Goal: Register for event/course

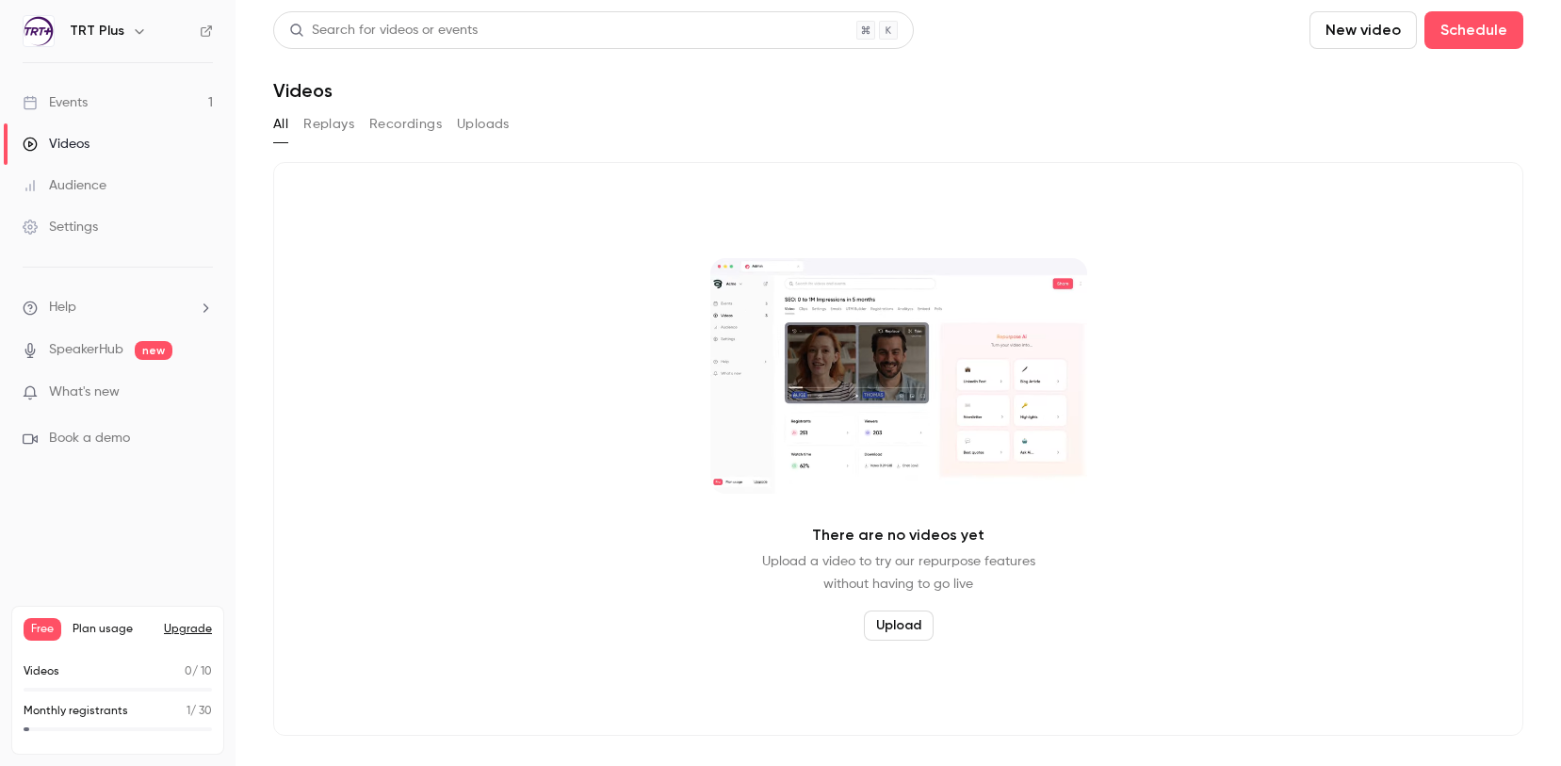
click at [88, 93] on div "Events" at bounding box center [55, 102] width 65 height 19
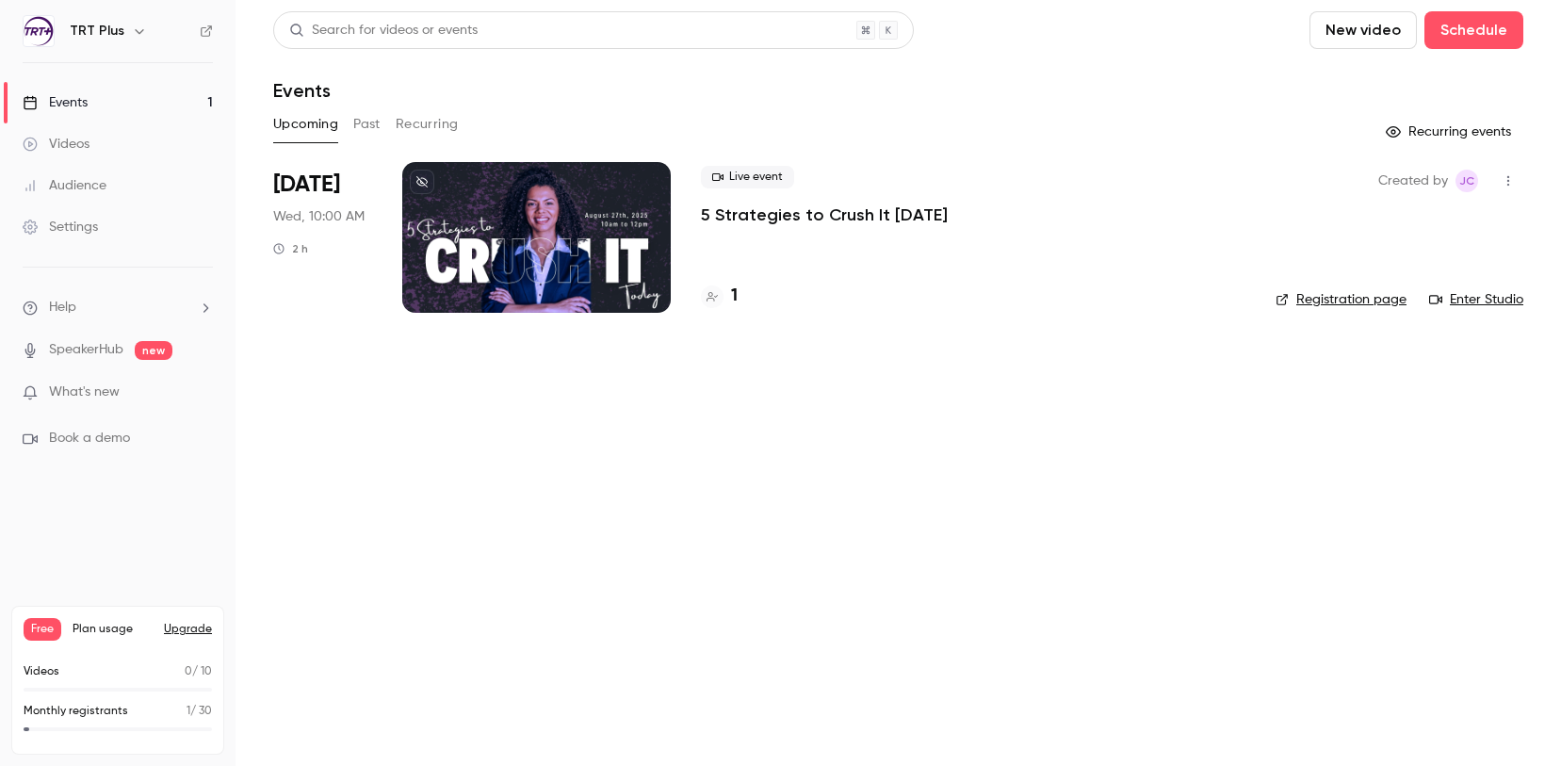
click at [850, 216] on p "5 Strategies to Crush It [DATE]" at bounding box center [824, 215] width 247 height 23
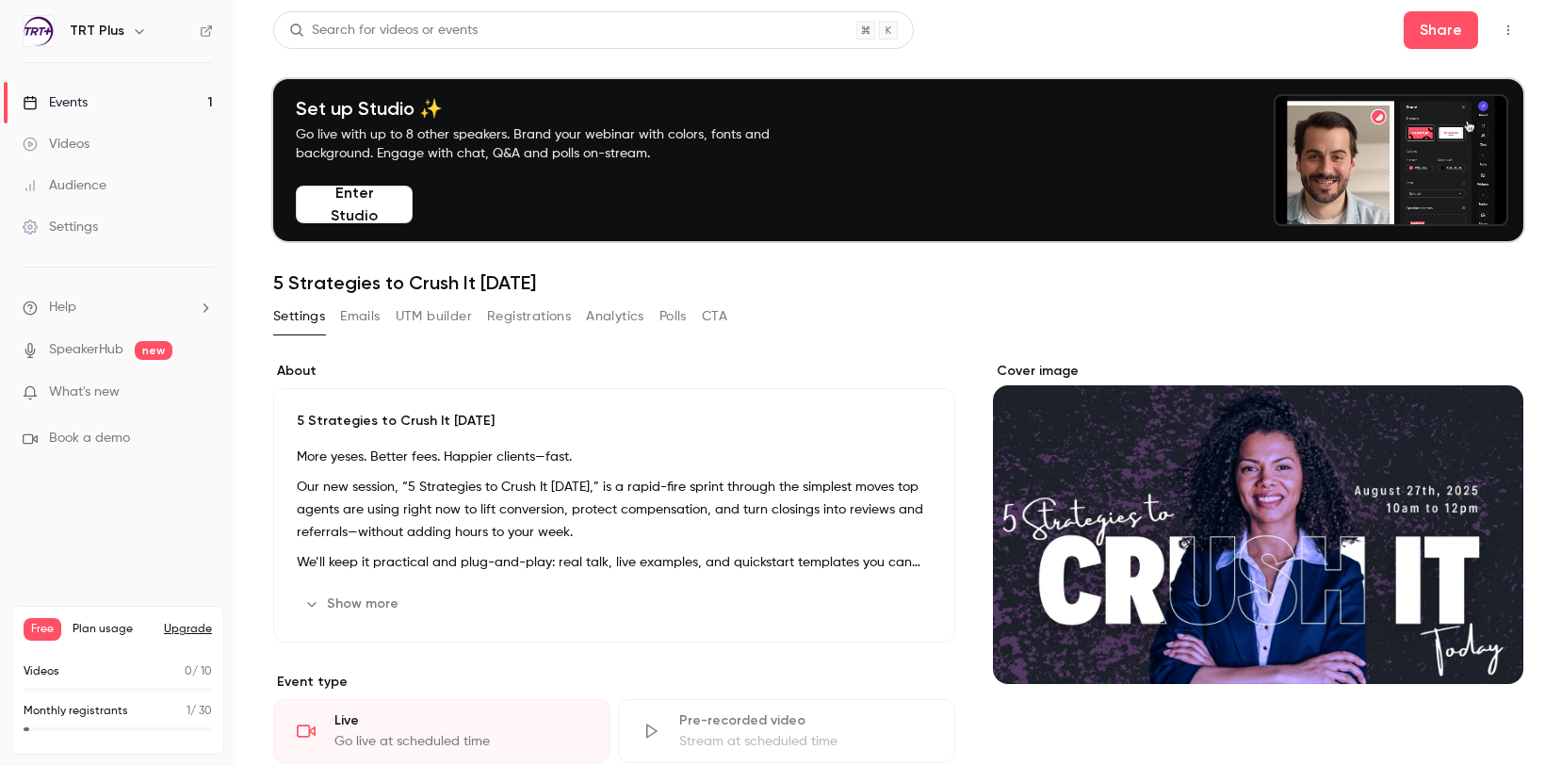
click at [512, 320] on button "Registrations" at bounding box center [529, 317] width 84 height 30
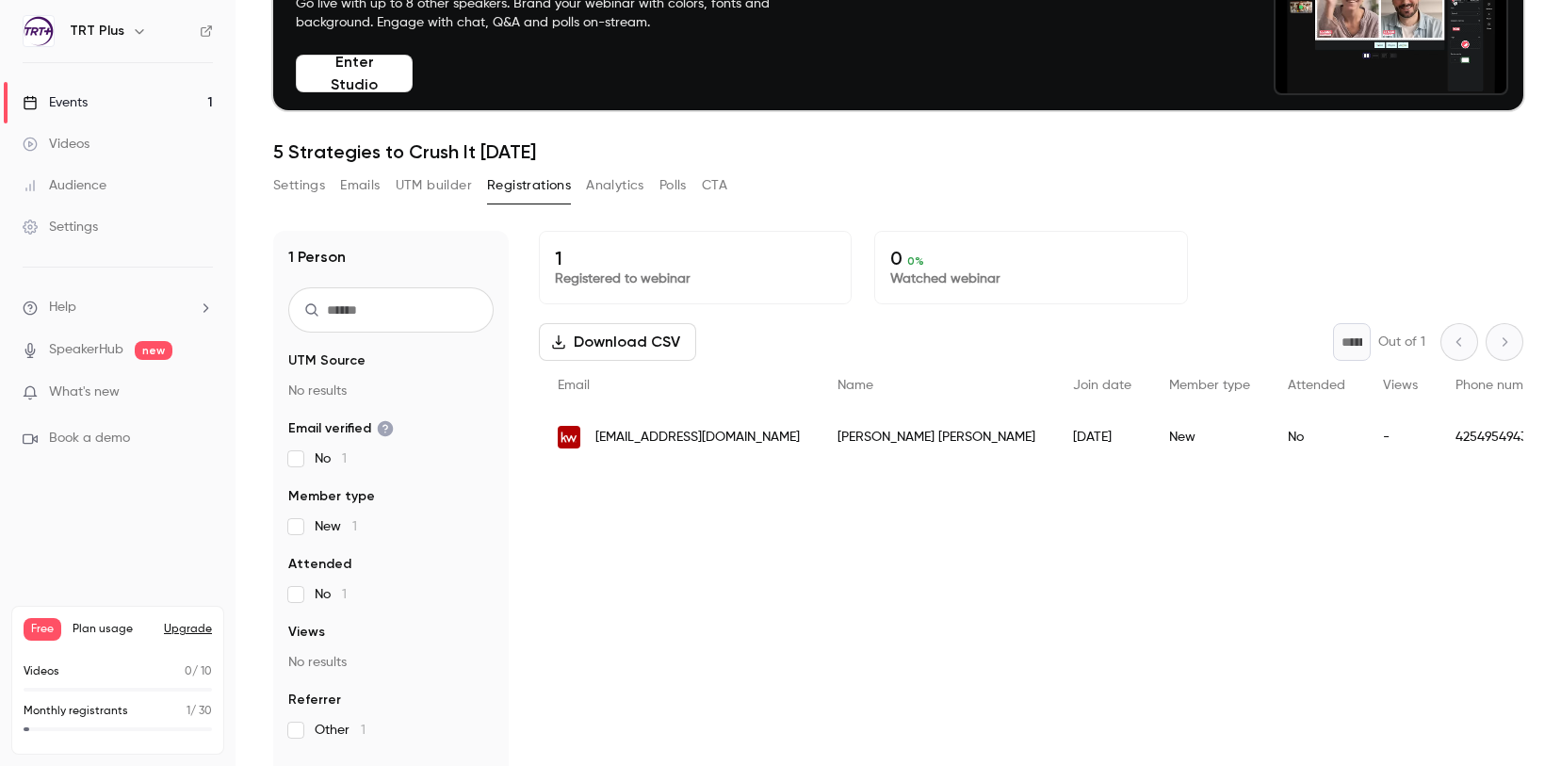
scroll to position [106, 0]
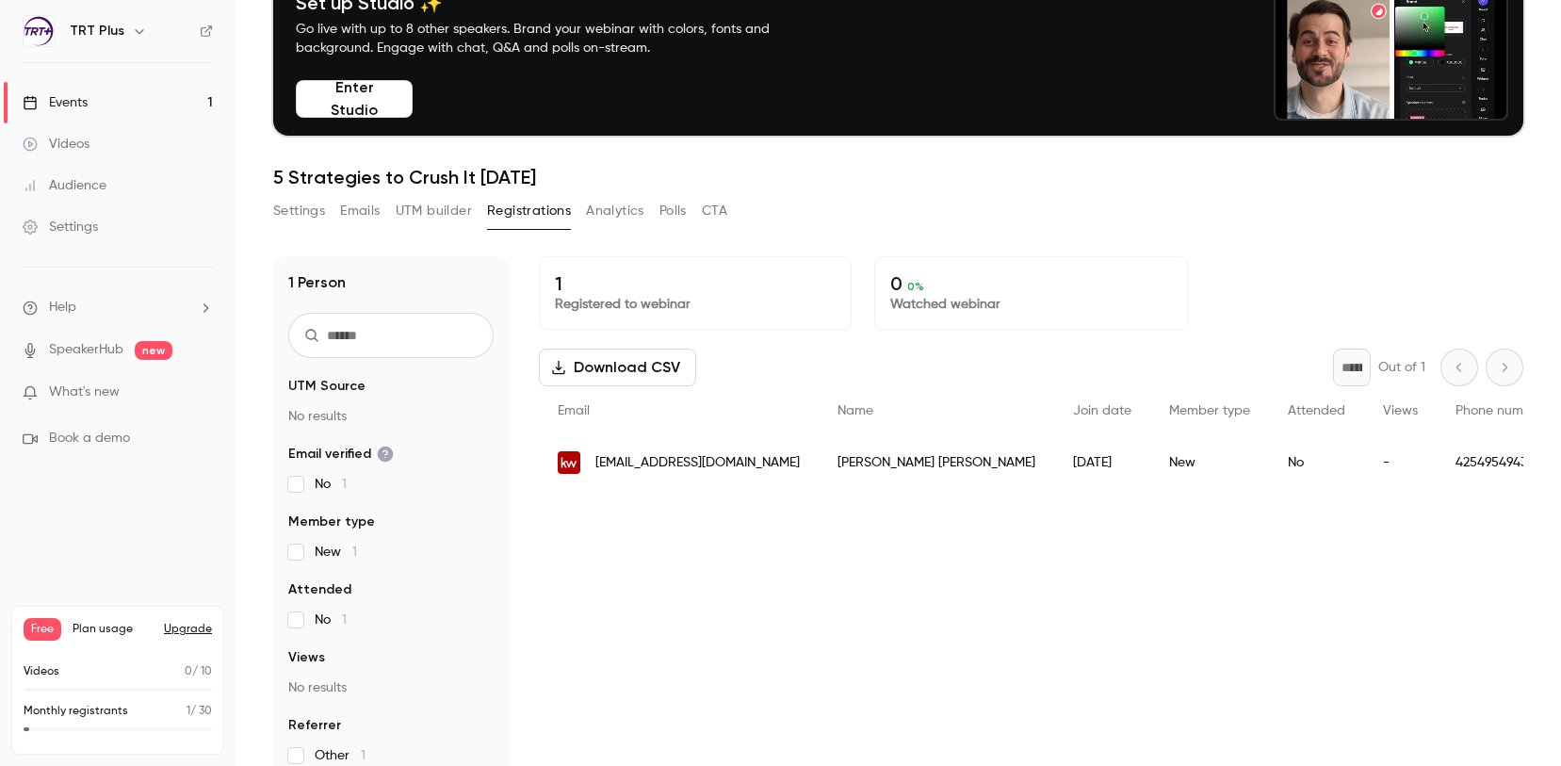
click at [158, 391] on p "What's new" at bounding box center [103, 393] width 160 height 20
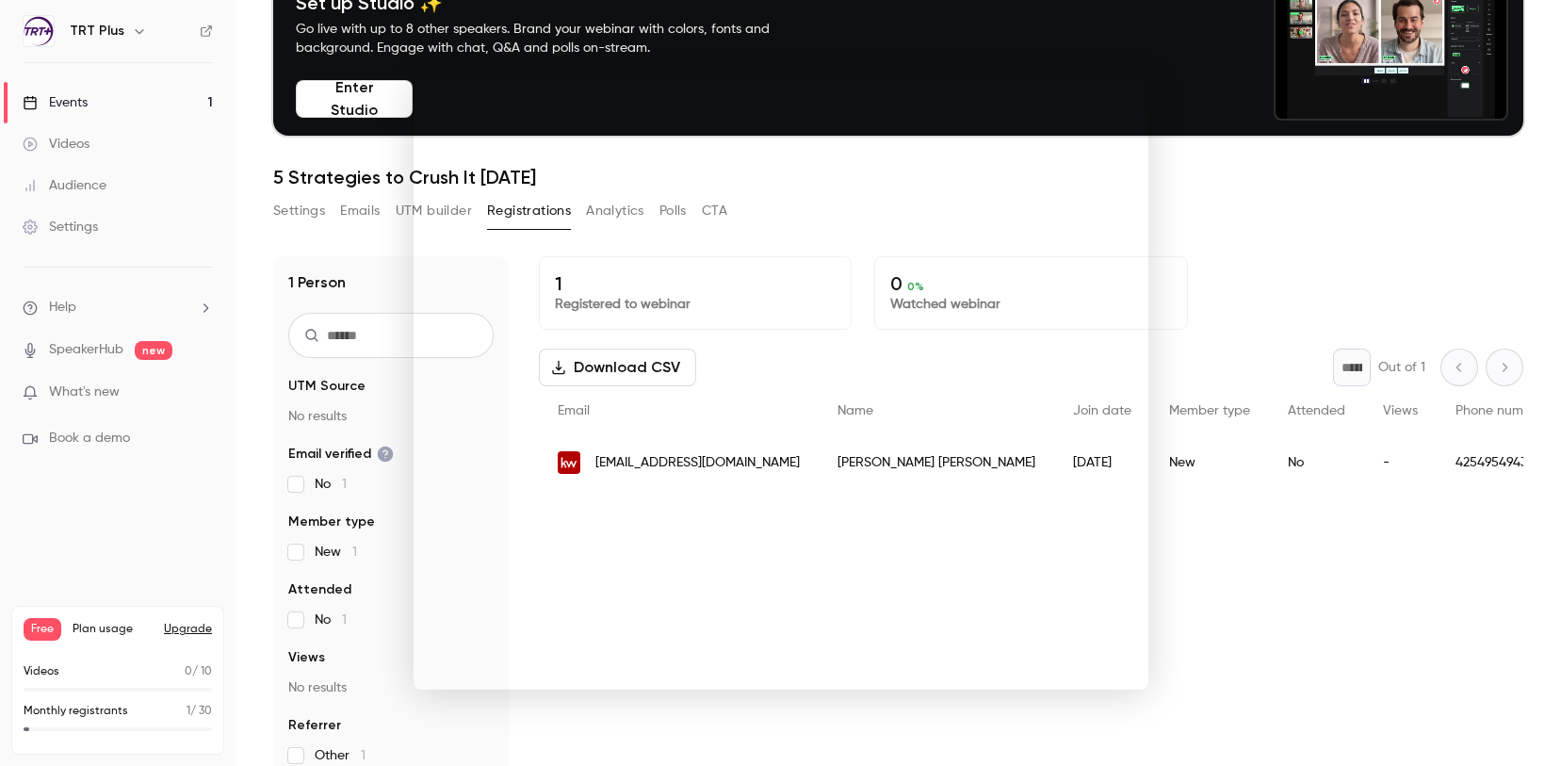
click at [1294, 234] on div at bounding box center [780, 383] width 1561 height 766
